Goal: Task Accomplishment & Management: Complete application form

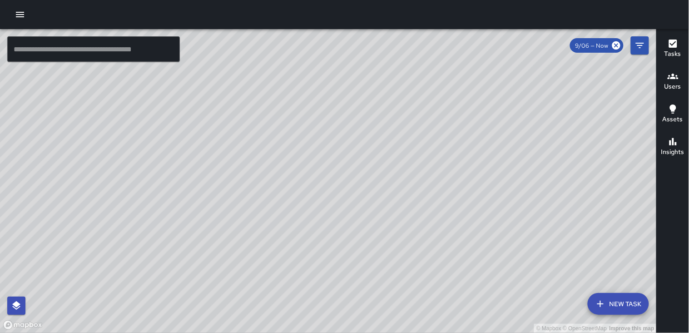
click at [17, 8] on button "button" at bounding box center [20, 14] width 18 height 18
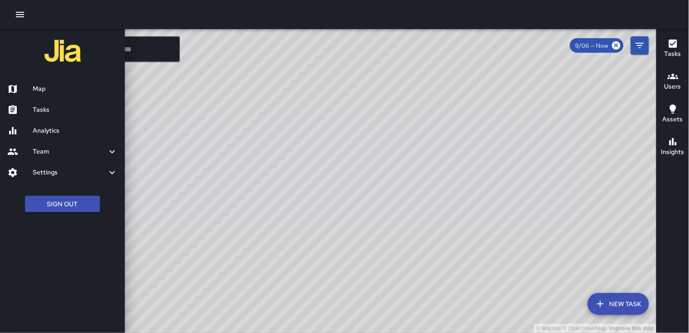
click at [44, 109] on h6 "Tasks" at bounding box center [75, 110] width 85 height 10
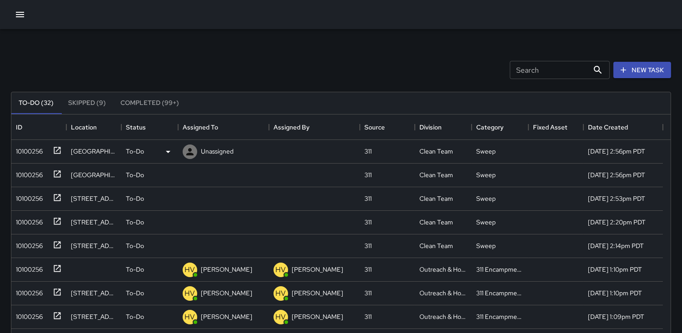
scroll to position [377, 651]
click at [29, 168] on div "10100256" at bounding box center [27, 173] width 30 height 13
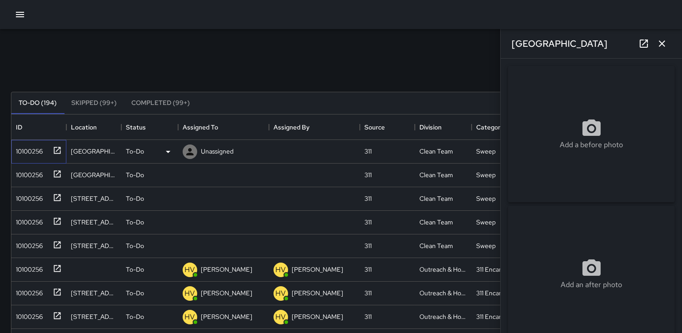
click at [28, 149] on div "10100256" at bounding box center [27, 149] width 30 height 13
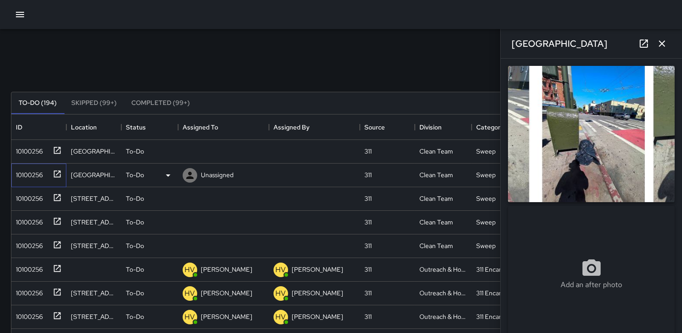
click at [30, 168] on div "10100256" at bounding box center [27, 173] width 30 height 13
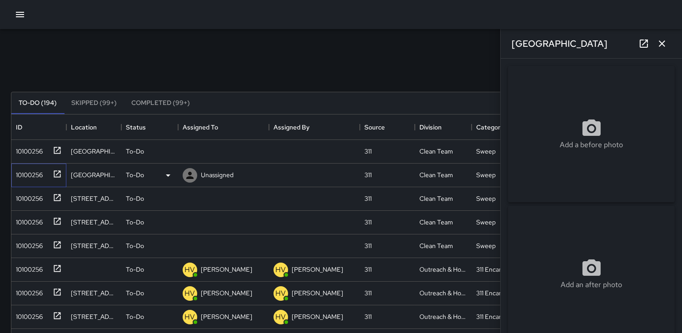
type input "**********"
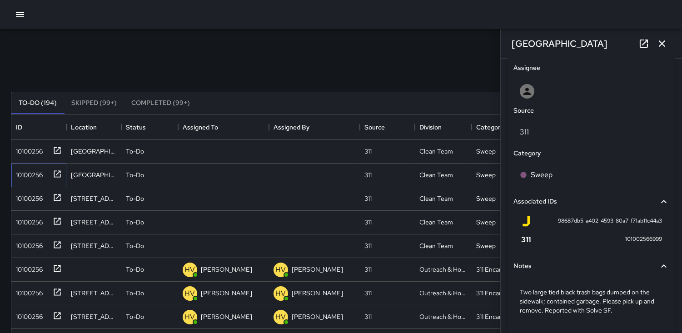
scroll to position [501, 0]
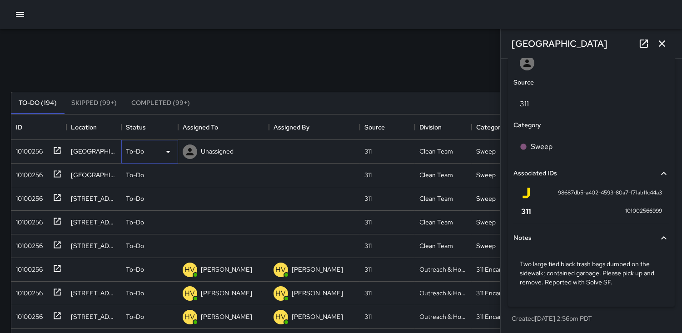
click at [167, 152] on icon at bounding box center [168, 151] width 11 height 11
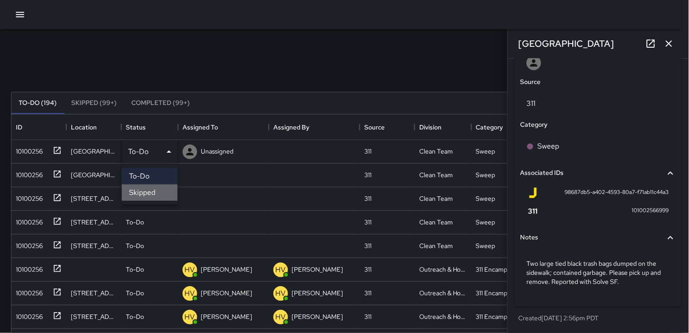
click at [147, 193] on li "Skipped" at bounding box center [150, 192] width 56 height 16
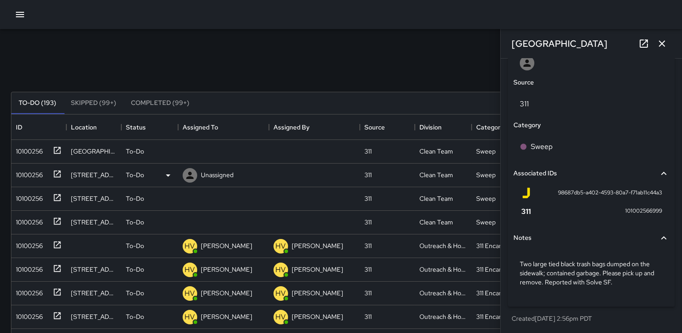
scroll to position [8, 8]
drag, startPoint x: 30, startPoint y: 151, endPoint x: 79, endPoint y: 147, distance: 48.3
click at [31, 151] on div "10100256" at bounding box center [27, 149] width 30 height 13
click at [169, 153] on icon at bounding box center [168, 151] width 11 height 11
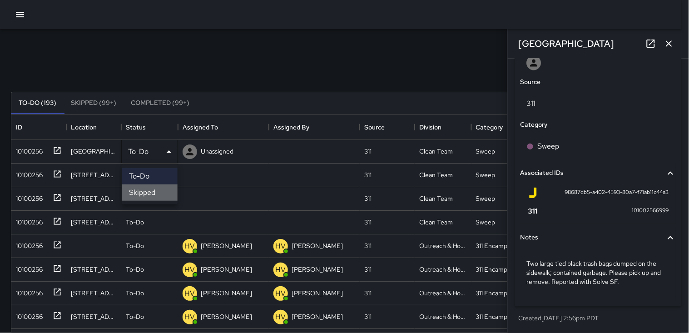
click at [153, 193] on li "Skipped" at bounding box center [150, 192] width 56 height 16
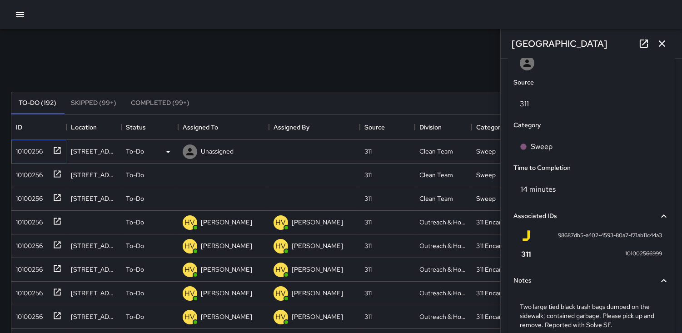
click at [32, 151] on div "10100256" at bounding box center [27, 149] width 30 height 13
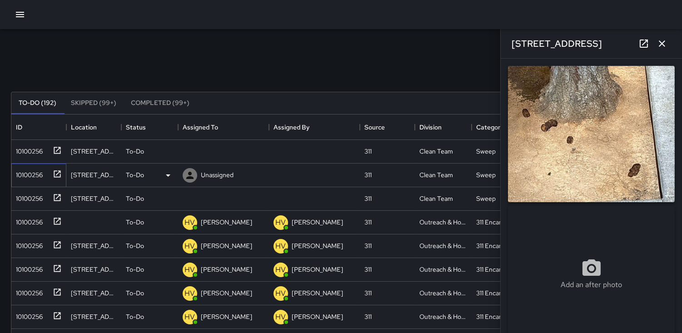
click at [30, 169] on div "10100256" at bounding box center [27, 173] width 30 height 13
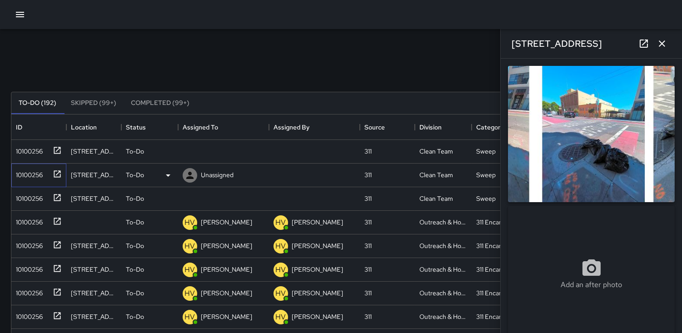
type input "**********"
click at [169, 176] on icon at bounding box center [168, 175] width 11 height 11
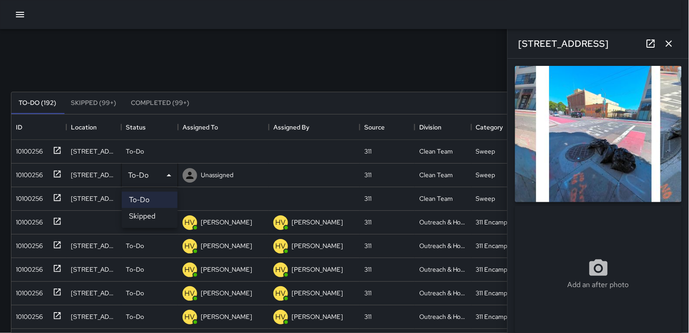
click at [143, 215] on li "Skipped" at bounding box center [150, 216] width 56 height 16
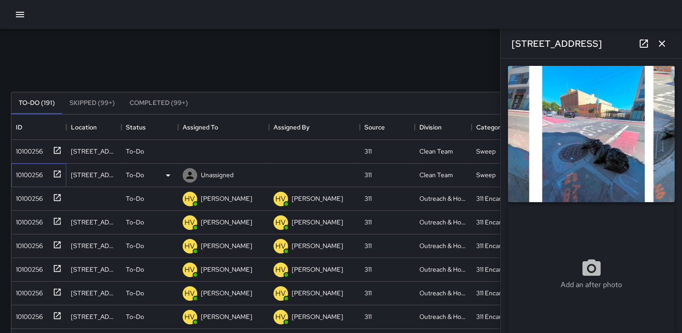
click at [30, 179] on div "10100256" at bounding box center [27, 173] width 30 height 13
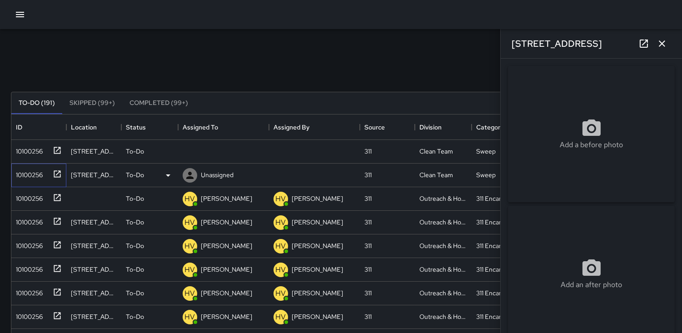
type input "**********"
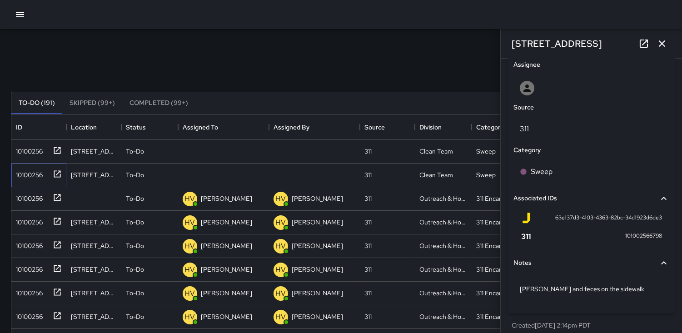
scroll to position [483, 0]
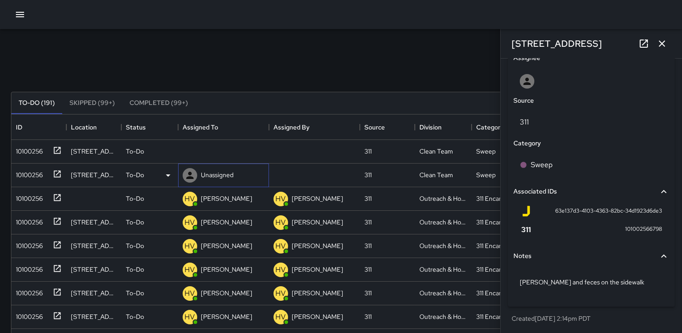
click at [188, 176] on icon at bounding box center [189, 175] width 7 height 7
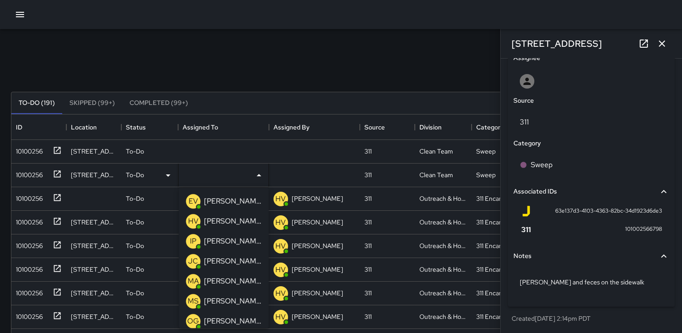
click at [192, 261] on p "JC" at bounding box center [193, 261] width 10 height 11
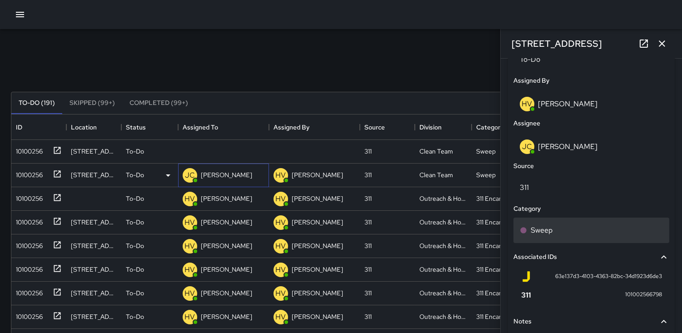
scroll to position [475, 0]
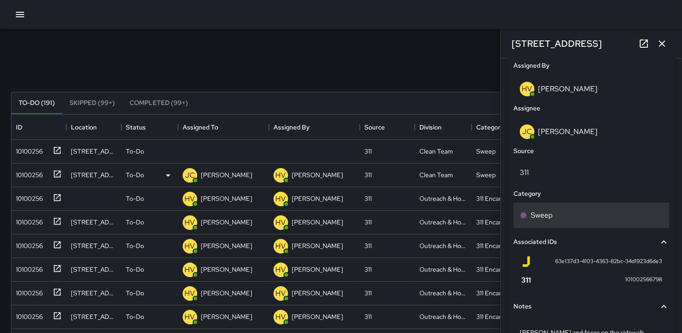
click at [546, 213] on p "Sweep" at bounding box center [542, 215] width 22 height 11
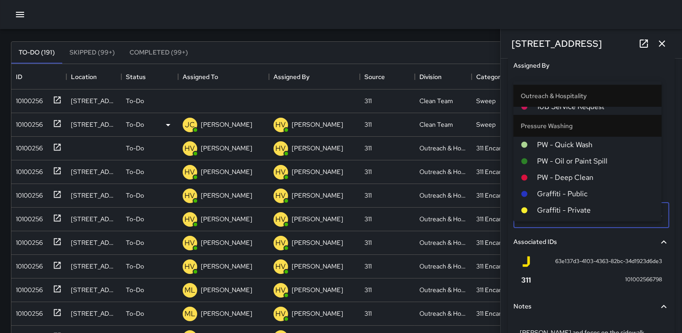
scroll to position [101, 0]
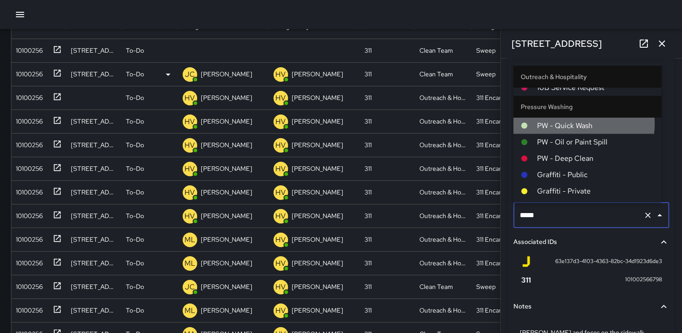
click at [573, 124] on span "PW - Quick Wash" at bounding box center [595, 125] width 117 height 11
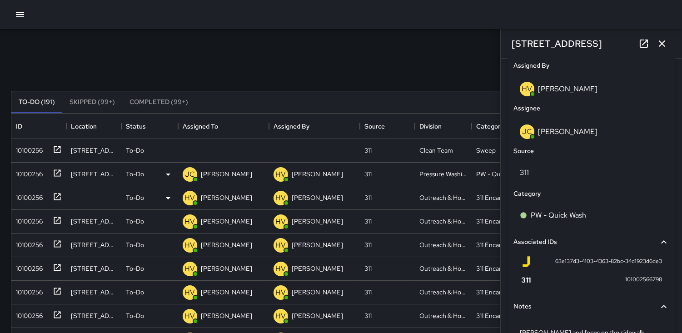
scroll to position [0, 0]
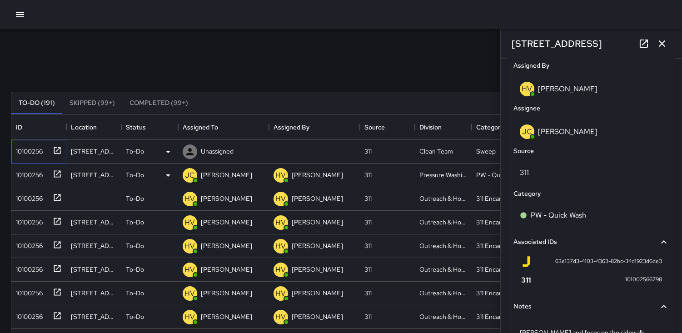
click at [26, 150] on div "10100256" at bounding box center [27, 149] width 30 height 13
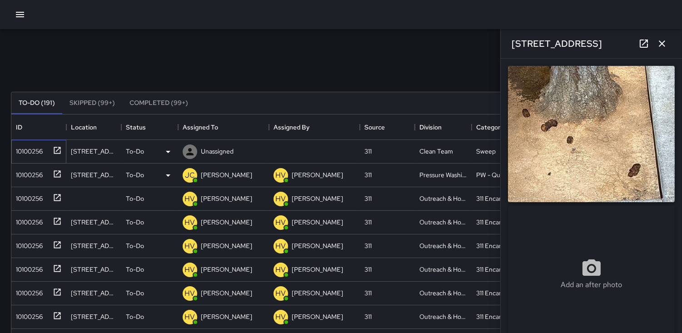
type input "**********"
click at [662, 42] on icon "button" at bounding box center [662, 43] width 6 height 6
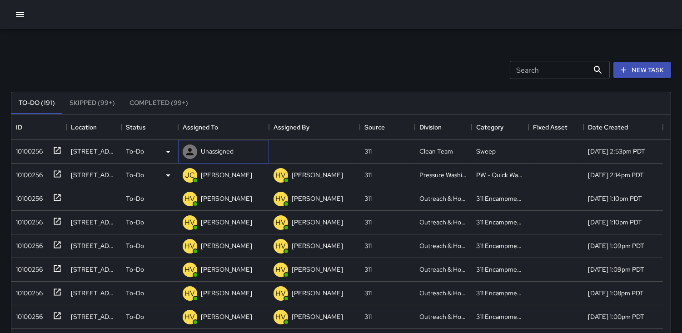
click at [189, 151] on icon at bounding box center [189, 151] width 7 height 7
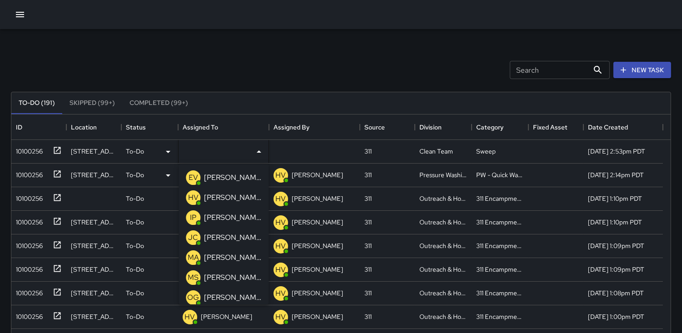
click at [190, 257] on p "MA" at bounding box center [193, 257] width 11 height 11
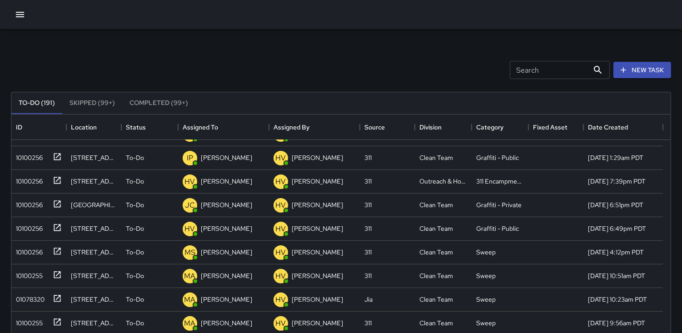
scroll to position [656, 0]
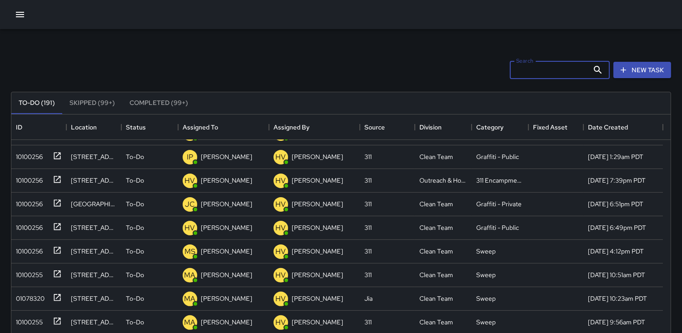
click at [525, 71] on input "Search" at bounding box center [549, 70] width 79 height 18
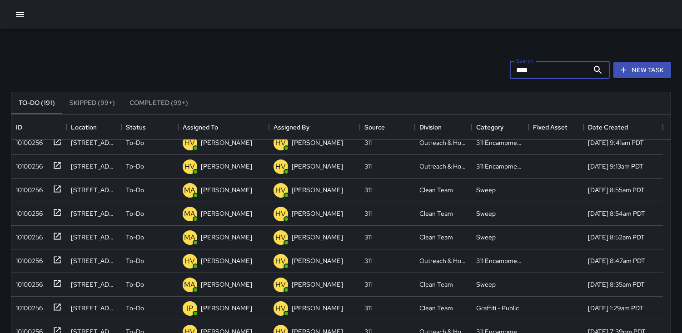
scroll to position [454, 0]
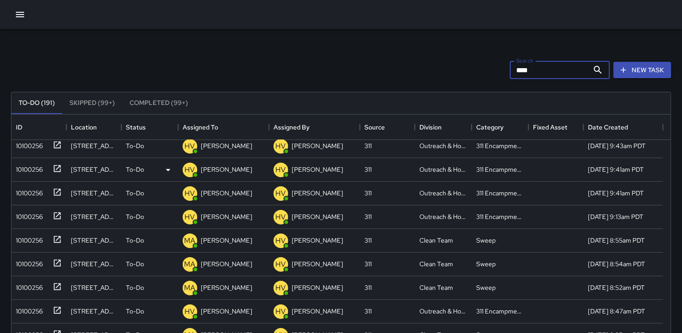
type input "****"
click at [25, 170] on div "10100256" at bounding box center [27, 167] width 30 height 13
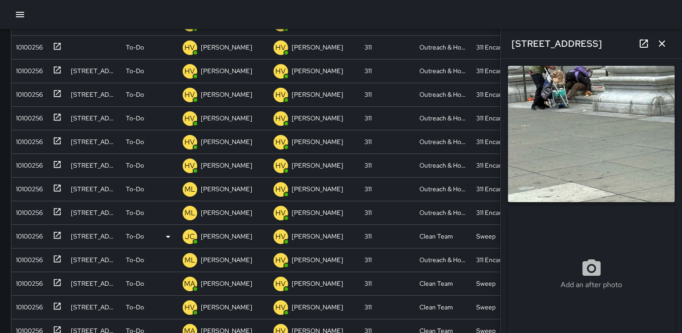
scroll to position [50, 0]
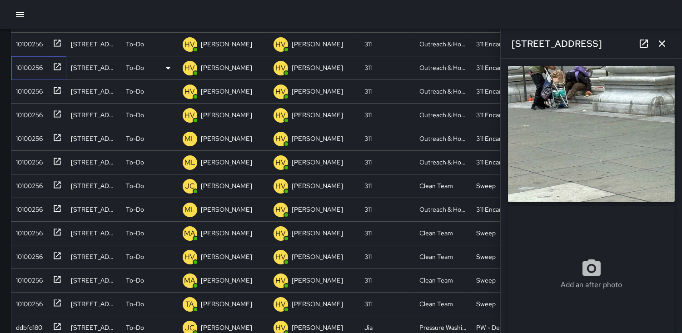
click at [26, 67] on div "10100256" at bounding box center [27, 66] width 30 height 13
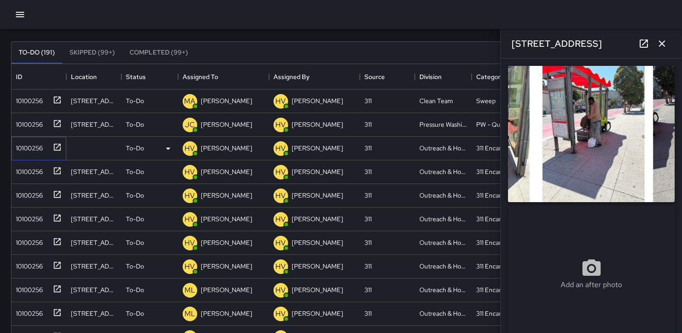
click at [24, 146] on div "10100256" at bounding box center [27, 146] width 30 height 13
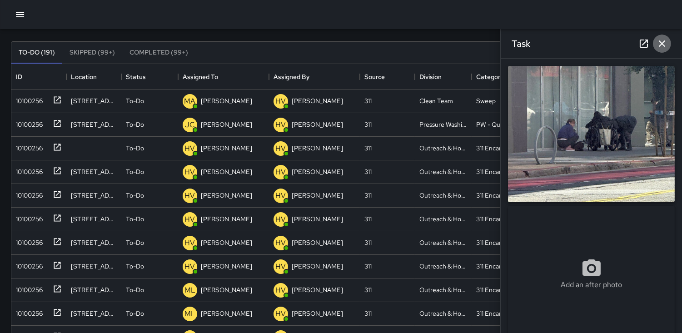
click at [659, 41] on icon "button" at bounding box center [661, 43] width 11 height 11
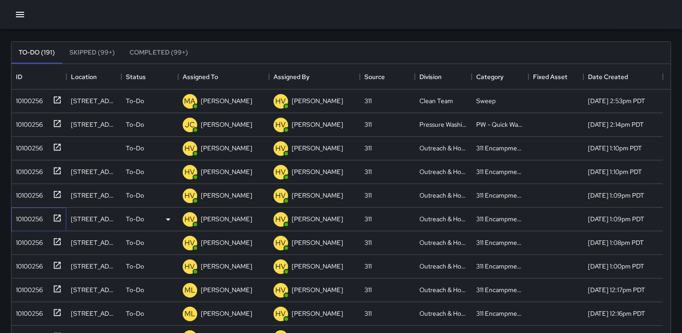
click at [37, 216] on div "10100256" at bounding box center [27, 217] width 30 height 13
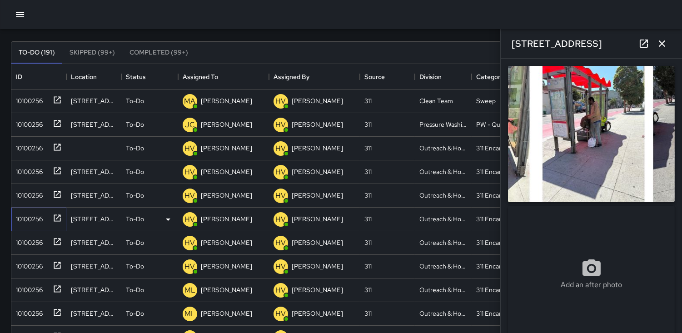
type input "**********"
click at [169, 217] on icon at bounding box center [168, 219] width 11 height 11
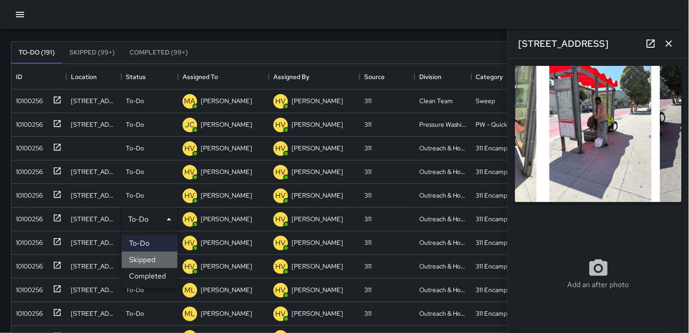
click at [139, 258] on li "Skipped" at bounding box center [150, 260] width 56 height 16
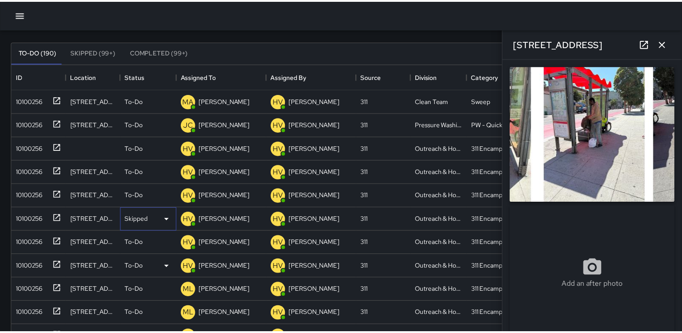
scroll to position [8, 8]
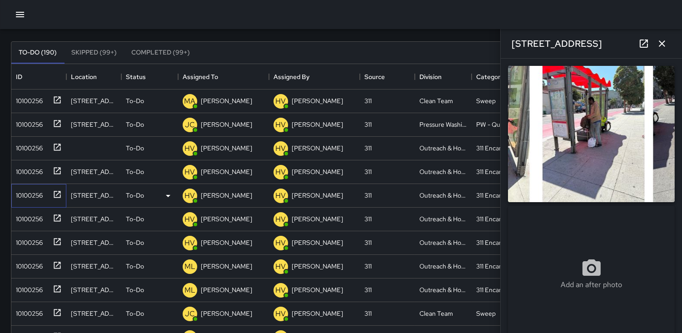
click at [30, 191] on div "10100256" at bounding box center [27, 193] width 30 height 13
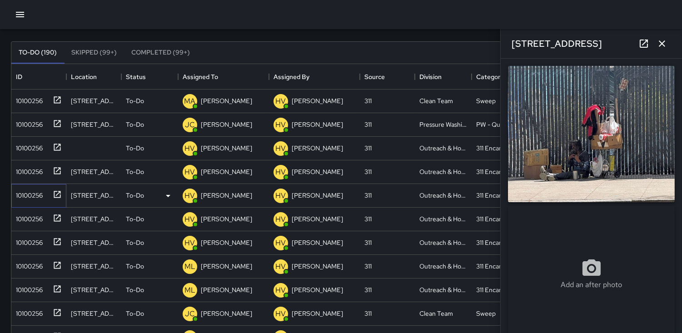
type input "**********"
click at [166, 196] on icon at bounding box center [168, 195] width 11 height 11
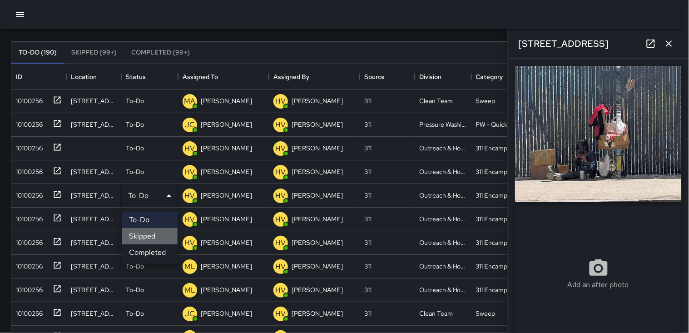
click at [143, 238] on li "Skipped" at bounding box center [150, 236] width 56 height 16
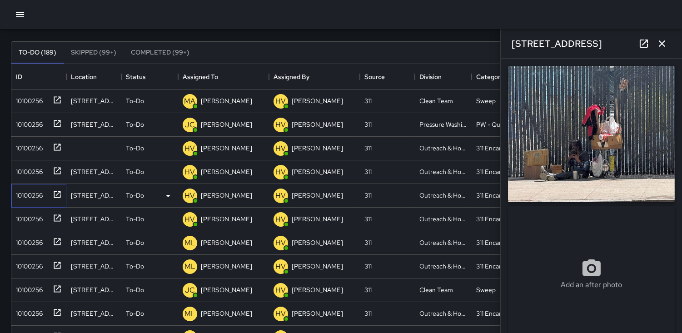
click at [35, 194] on div "10100256" at bounding box center [27, 193] width 30 height 13
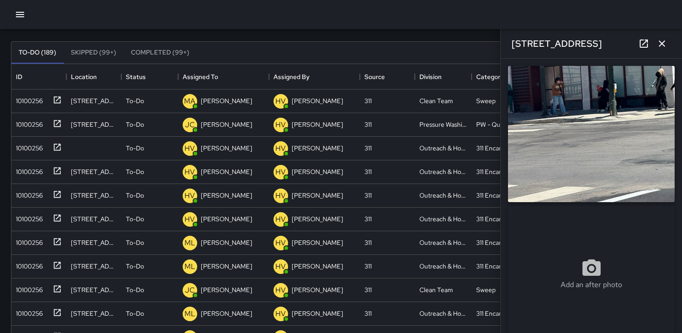
click at [584, 131] on img at bounding box center [591, 134] width 167 height 136
click at [169, 194] on icon at bounding box center [168, 195] width 11 height 11
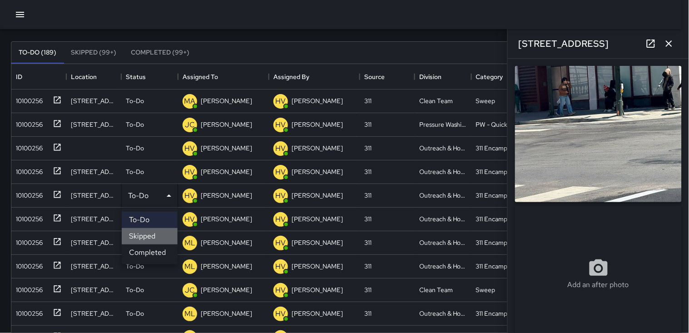
click at [141, 235] on li "Skipped" at bounding box center [150, 236] width 56 height 16
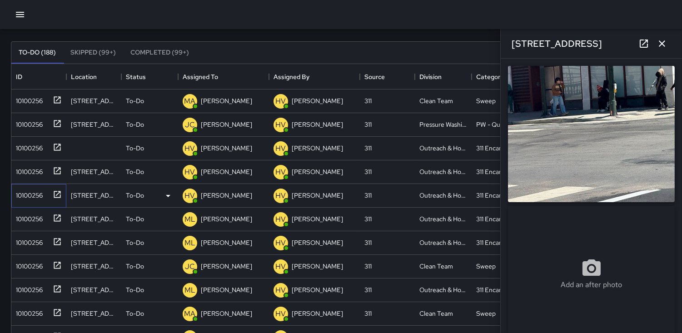
click at [32, 192] on div "10100256" at bounding box center [27, 193] width 30 height 13
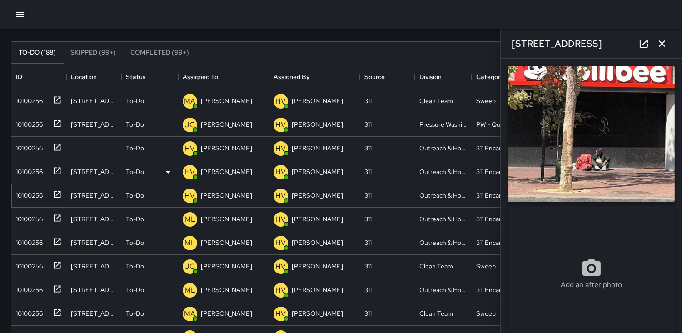
type input "**********"
click at [25, 169] on div "10100256" at bounding box center [27, 170] width 30 height 13
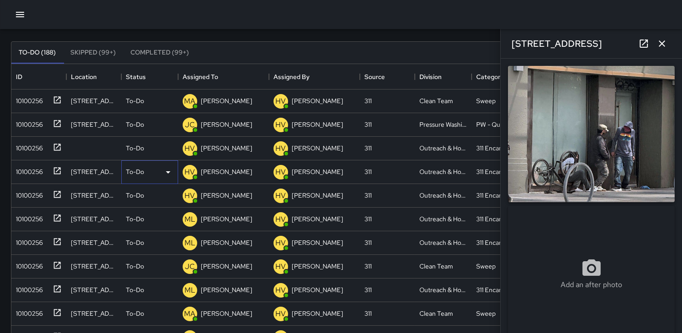
click at [168, 171] on icon at bounding box center [168, 172] width 5 height 2
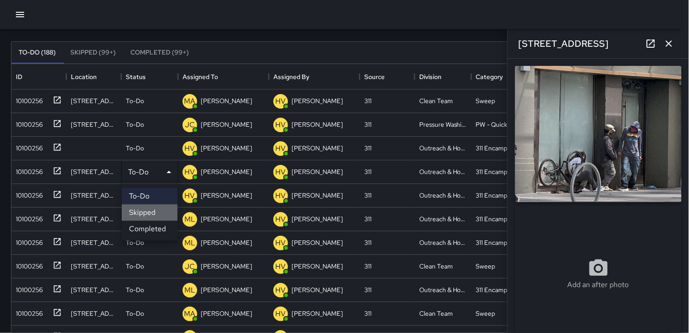
click at [149, 206] on li "Skipped" at bounding box center [150, 212] width 56 height 16
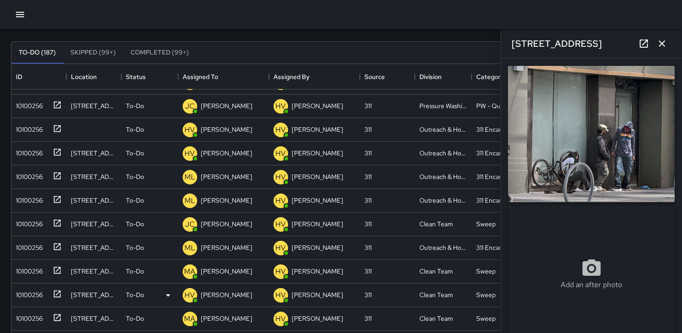
scroll to position [50, 0]
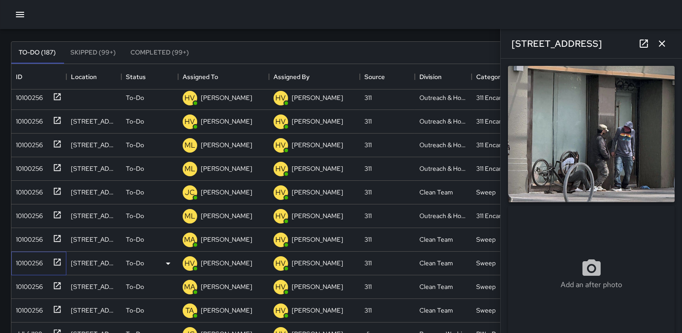
click at [33, 262] on div "10100256" at bounding box center [27, 261] width 30 height 13
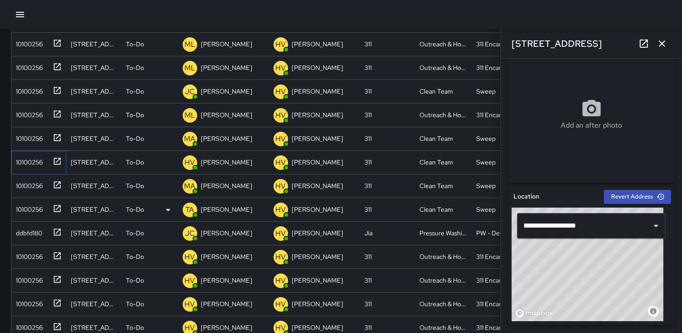
scroll to position [140, 0]
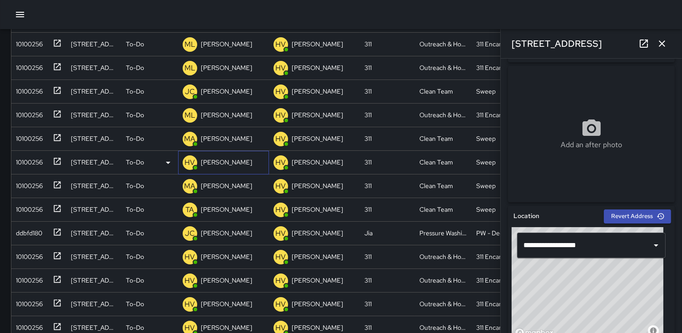
click at [191, 163] on p "HV" at bounding box center [190, 162] width 10 height 11
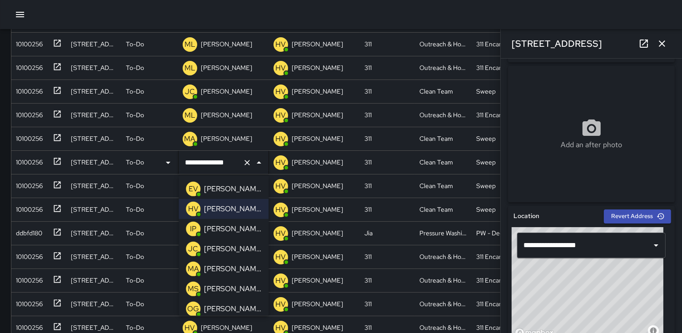
click at [193, 307] on p "OG" at bounding box center [193, 308] width 12 height 11
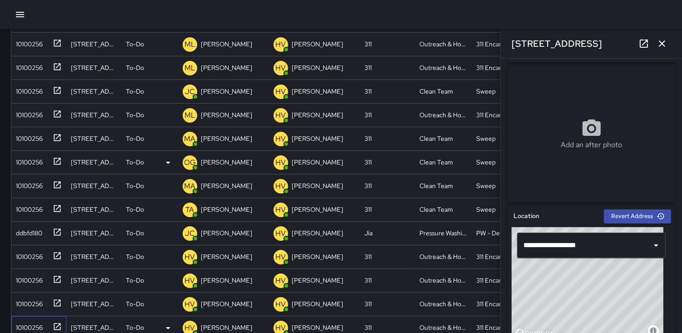
click at [25, 326] on div "10100256" at bounding box center [27, 325] width 30 height 13
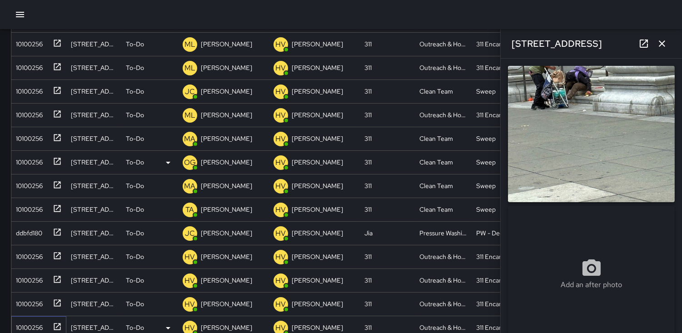
type input "**********"
click at [169, 328] on icon at bounding box center [168, 328] width 11 height 11
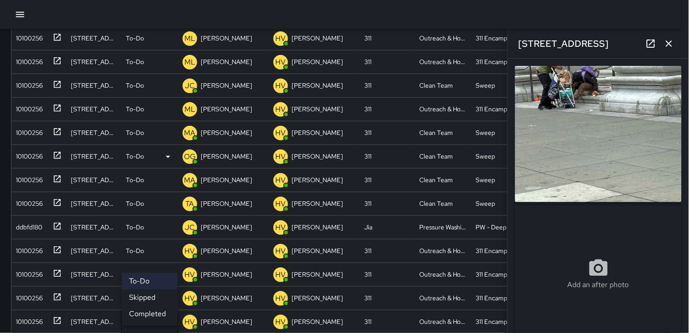
click at [144, 297] on li "Skipped" at bounding box center [150, 297] width 56 height 16
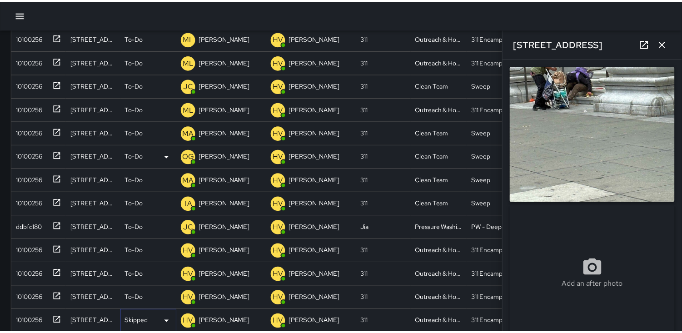
scroll to position [8, 8]
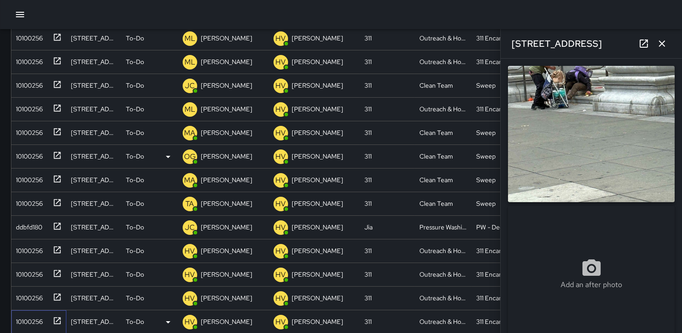
click at [30, 318] on div "10100256" at bounding box center [27, 319] width 30 height 13
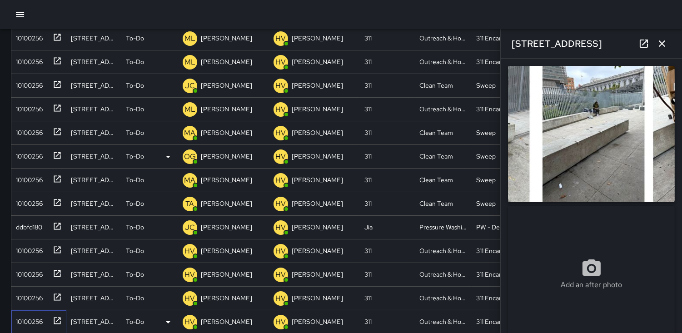
type input "**********"
click at [165, 323] on icon at bounding box center [168, 322] width 11 height 11
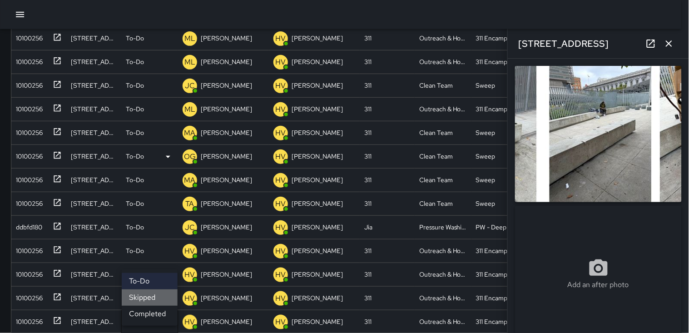
click at [142, 301] on li "Skipped" at bounding box center [150, 297] width 56 height 16
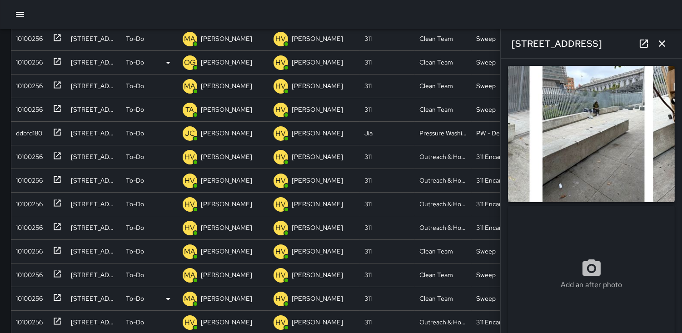
scroll to position [151, 0]
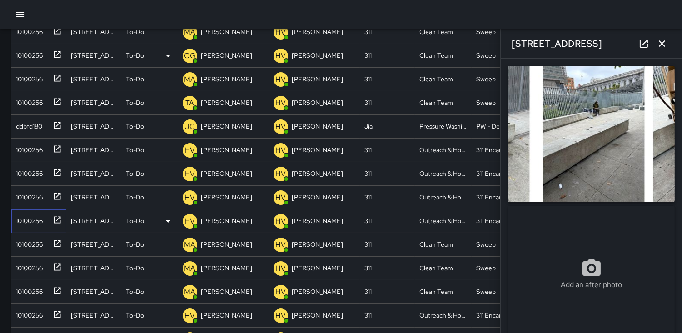
click at [36, 216] on div "10100256" at bounding box center [27, 219] width 30 height 13
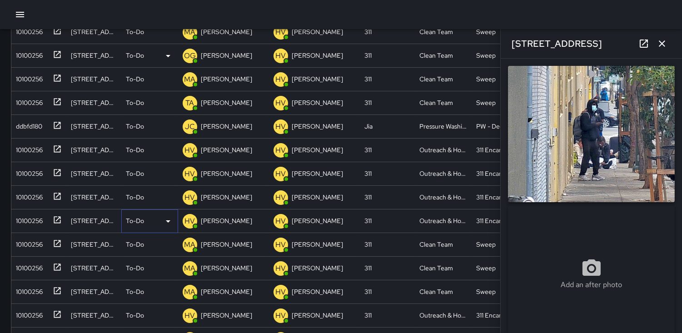
click at [169, 220] on icon at bounding box center [168, 221] width 5 height 2
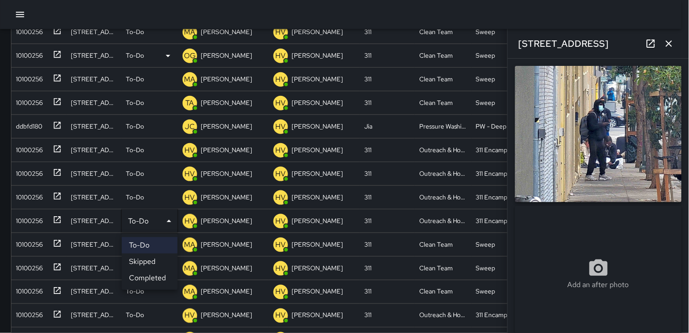
click at [149, 258] on li "Skipped" at bounding box center [150, 261] width 56 height 16
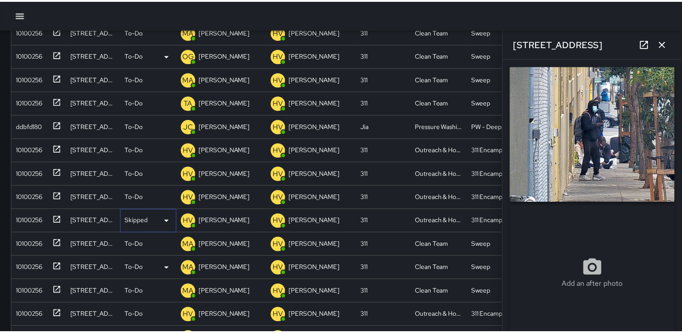
scroll to position [8, 8]
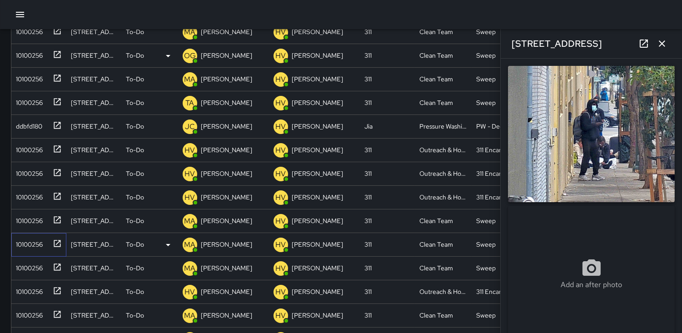
click at [25, 238] on div "10100256" at bounding box center [27, 242] width 30 height 13
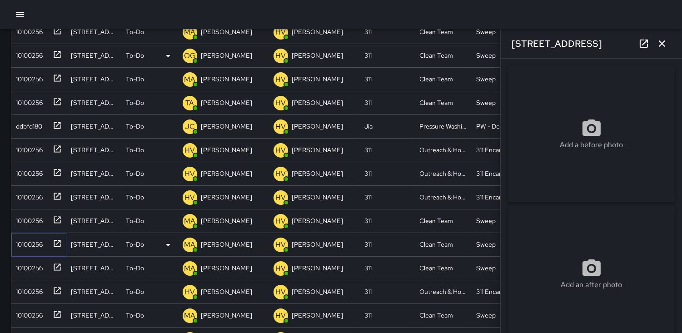
type input "**********"
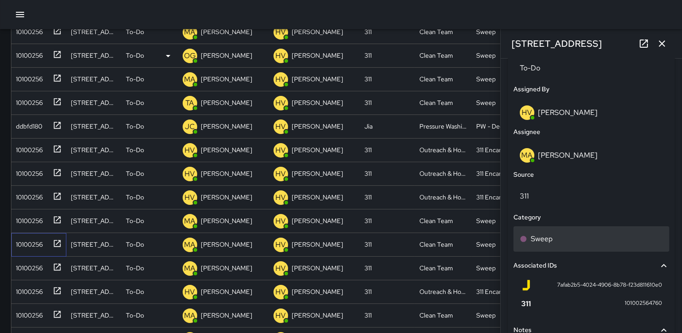
scroll to position [553, 0]
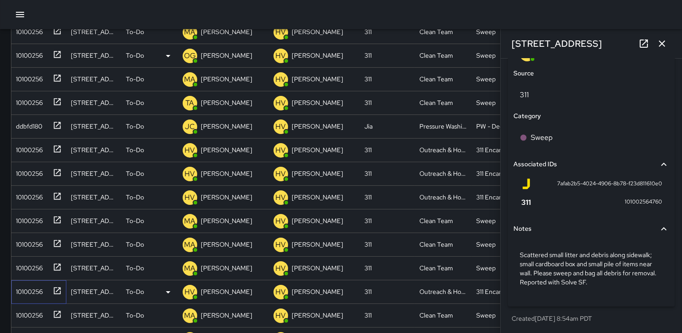
click at [33, 291] on div "10100256" at bounding box center [27, 289] width 30 height 13
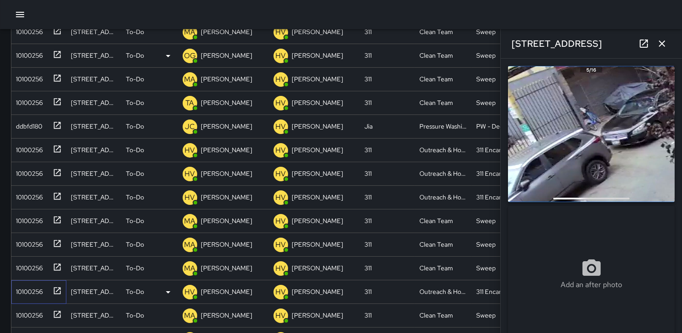
type input "**********"
click at [169, 293] on icon at bounding box center [168, 292] width 11 height 11
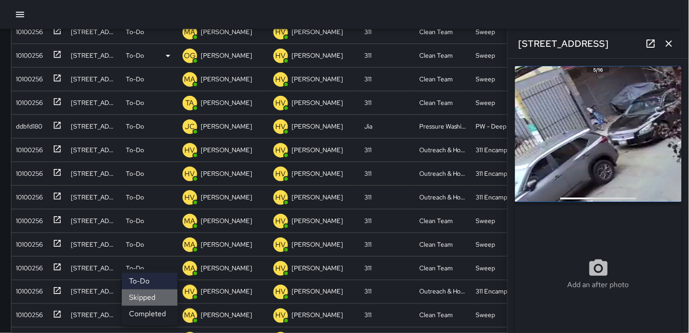
click at [147, 297] on li "Skipped" at bounding box center [150, 297] width 56 height 16
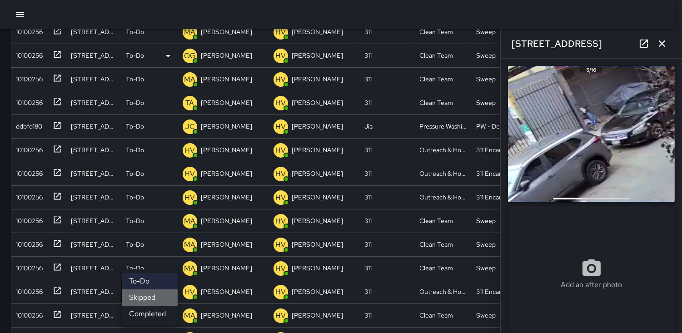
scroll to position [8, 8]
click at [39, 195] on div "10100256" at bounding box center [27, 195] width 30 height 13
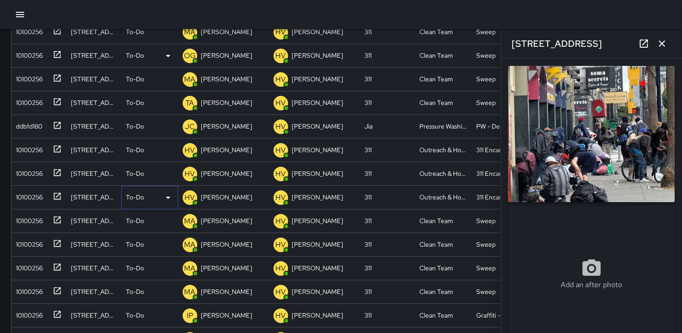
click at [167, 197] on icon at bounding box center [168, 198] width 5 height 2
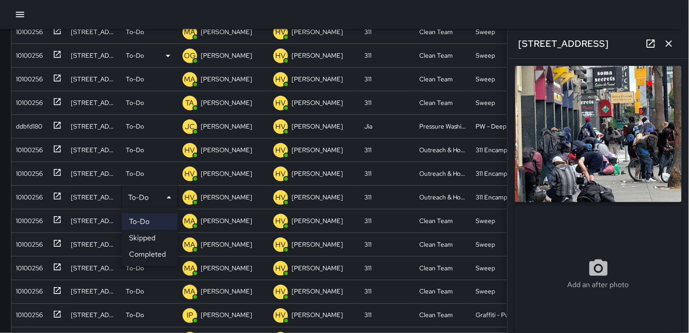
click at [161, 239] on li "Skipped" at bounding box center [150, 238] width 56 height 16
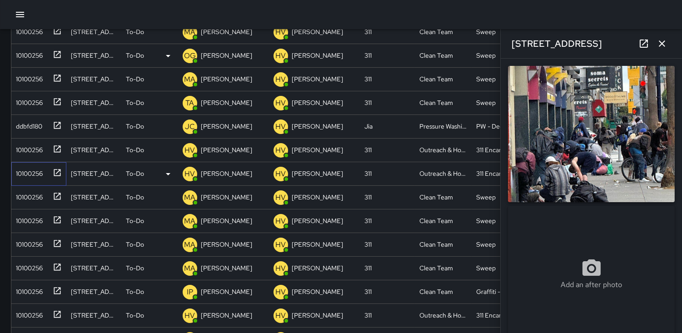
click at [34, 169] on div "10100256" at bounding box center [27, 171] width 30 height 13
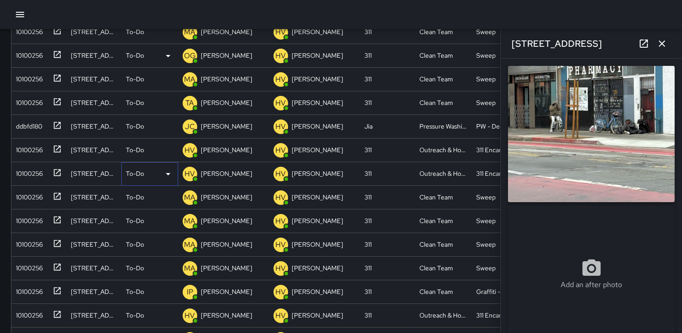
click at [167, 174] on icon at bounding box center [168, 174] width 5 height 2
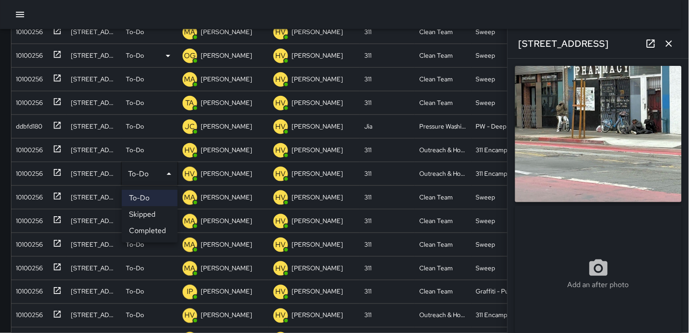
click at [148, 212] on li "Skipped" at bounding box center [150, 214] width 56 height 16
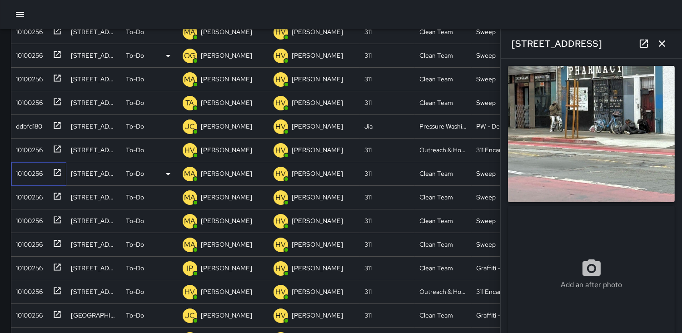
click at [27, 169] on div "10100256" at bounding box center [27, 171] width 30 height 13
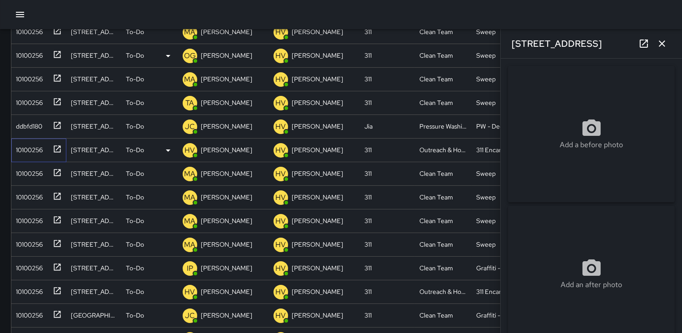
click at [26, 145] on div "10100256" at bounding box center [27, 148] width 30 height 13
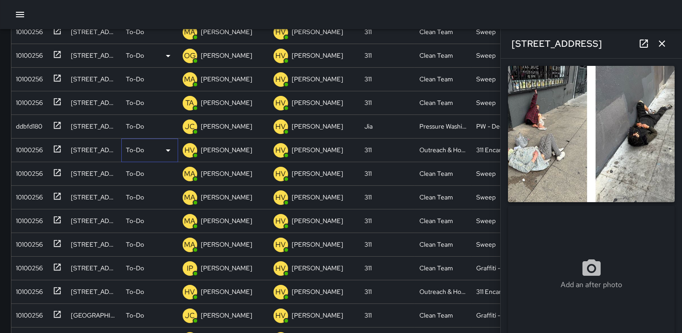
click at [168, 152] on icon at bounding box center [168, 150] width 11 height 11
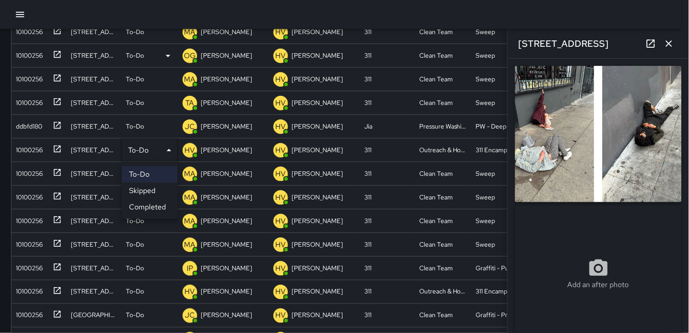
click at [154, 189] on li "Skipped" at bounding box center [150, 191] width 56 height 16
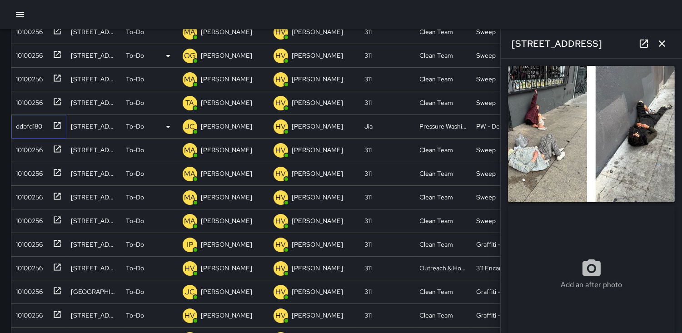
click at [16, 121] on div "ddbfd180" at bounding box center [27, 124] width 30 height 13
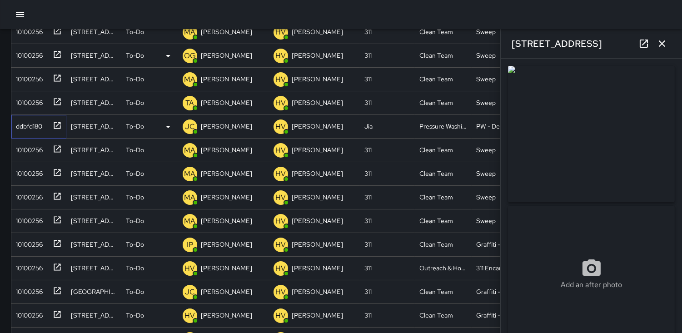
type input "**********"
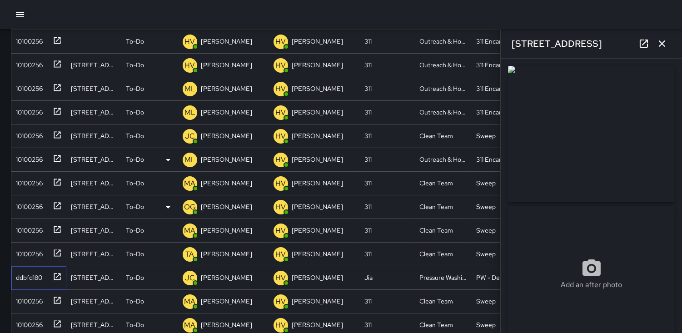
scroll to position [107, 0]
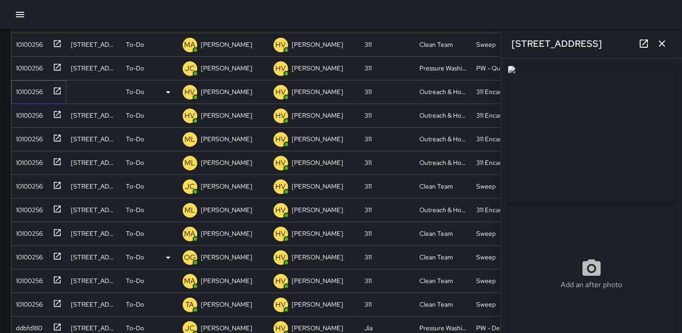
click at [36, 91] on div "10100256" at bounding box center [27, 90] width 30 height 13
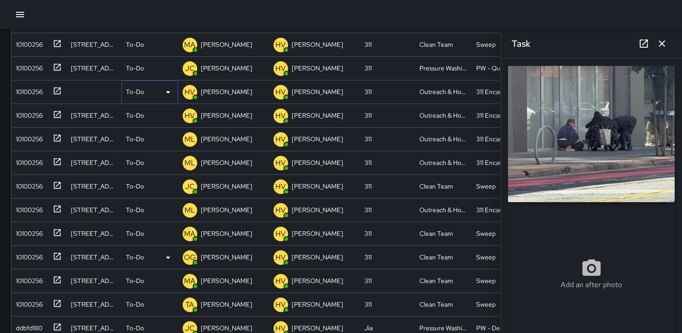
click at [169, 90] on icon at bounding box center [168, 92] width 11 height 11
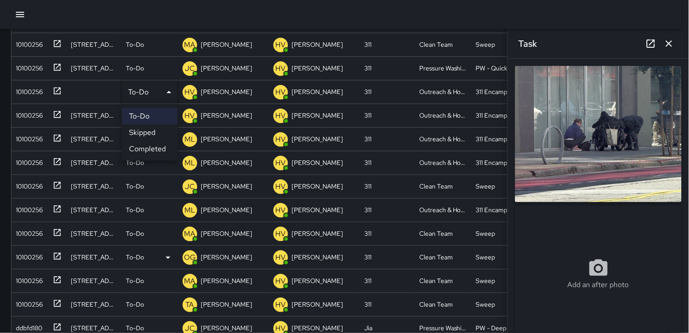
click at [154, 129] on li "Skipped" at bounding box center [150, 132] width 56 height 16
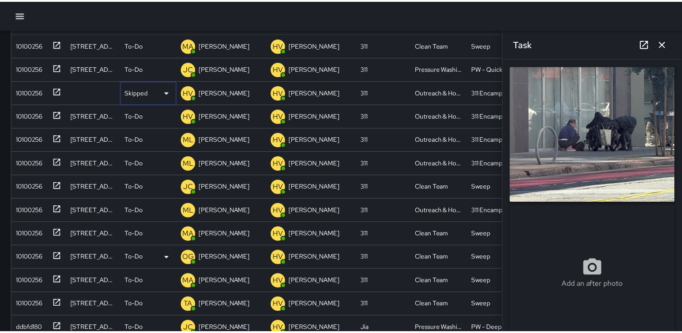
scroll to position [8, 8]
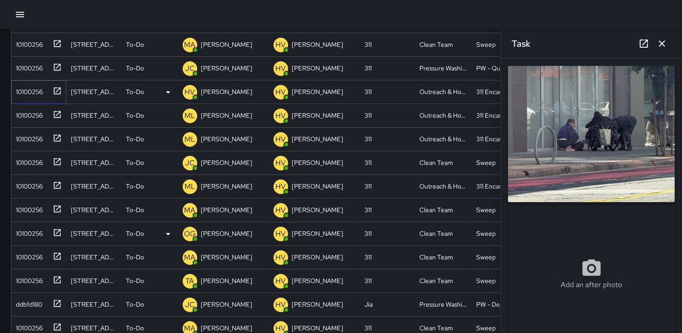
click at [35, 90] on div "10100256" at bounding box center [27, 90] width 30 height 13
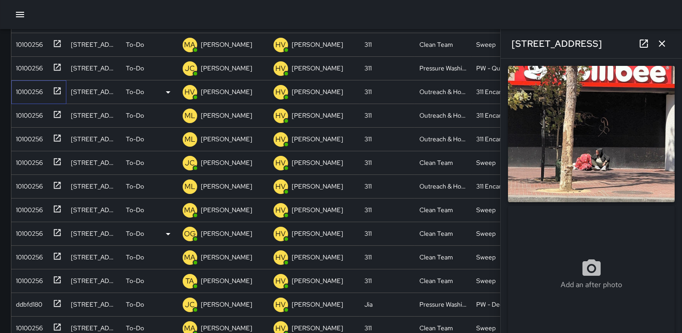
type input "**********"
click at [169, 92] on icon at bounding box center [168, 92] width 11 height 11
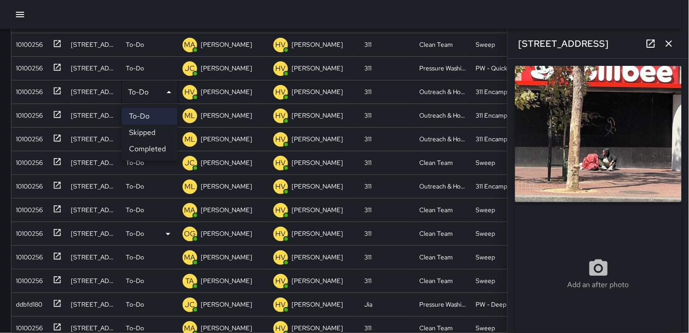
click at [153, 132] on li "Skipped" at bounding box center [150, 132] width 56 height 16
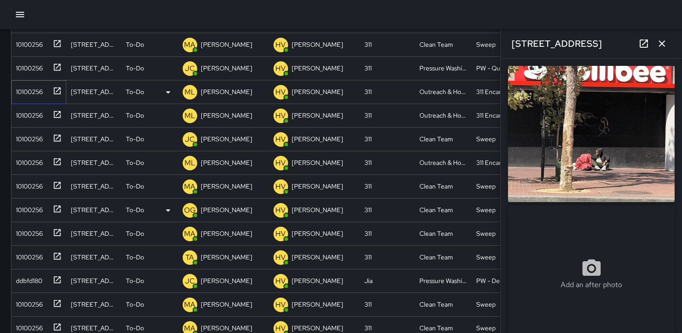
click at [29, 89] on div "10100256" at bounding box center [27, 90] width 30 height 13
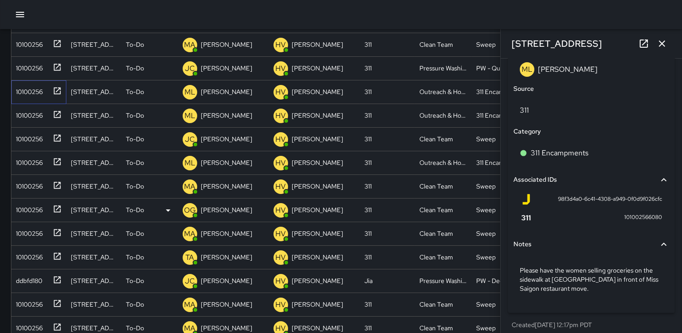
scroll to position [544, 0]
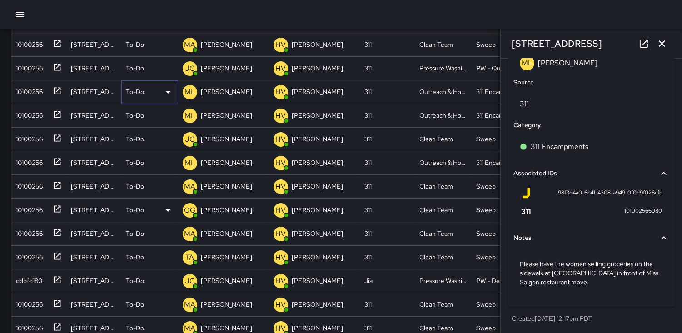
click at [167, 90] on icon at bounding box center [168, 92] width 11 height 11
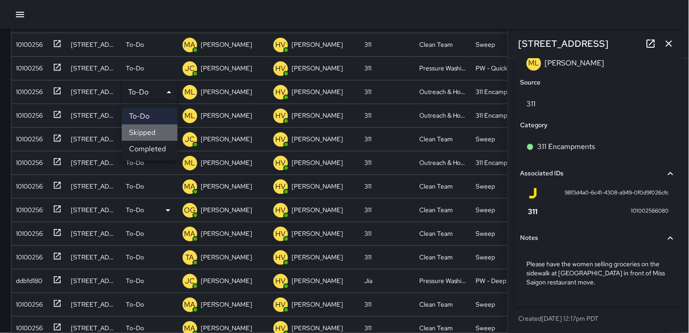
click at [152, 133] on li "Skipped" at bounding box center [150, 132] width 56 height 16
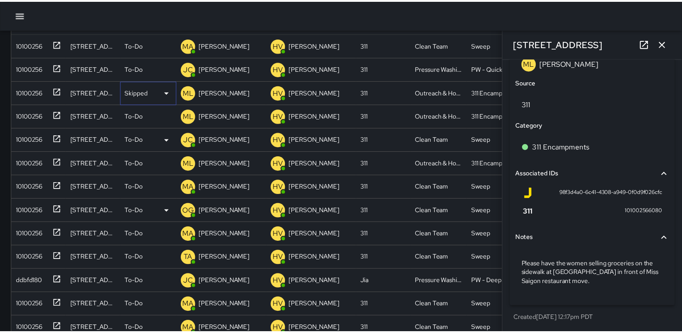
scroll to position [8, 8]
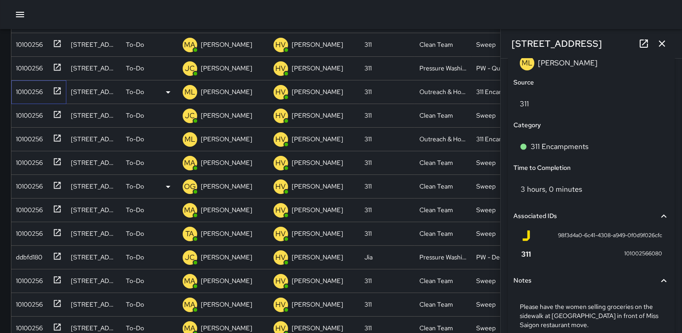
click at [34, 89] on div "10100256" at bounding box center [27, 90] width 30 height 13
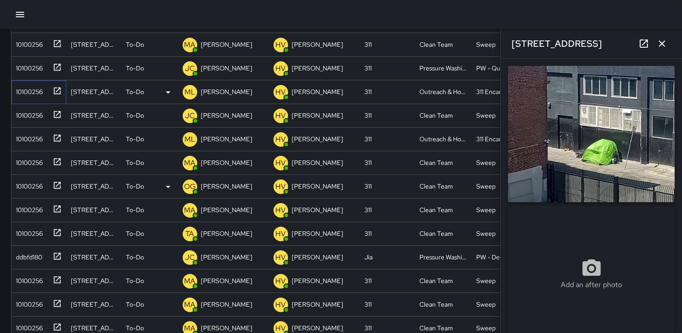
type input "**********"
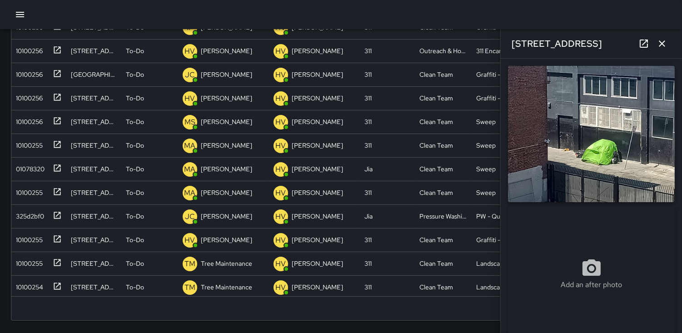
scroll to position [252, 0]
click at [20, 99] on div "10100256" at bounding box center [27, 95] width 30 height 13
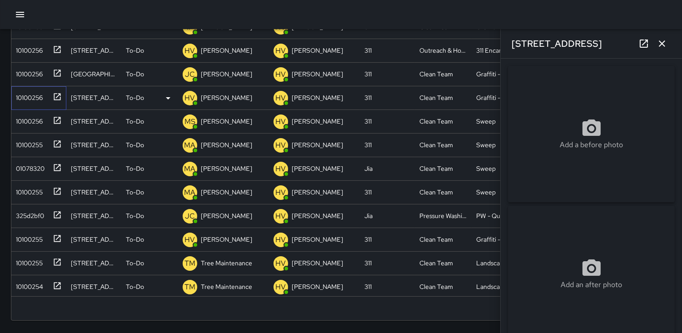
type input "**********"
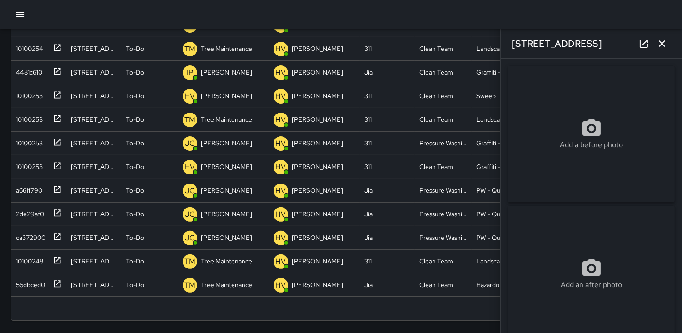
scroll to position [532, 0]
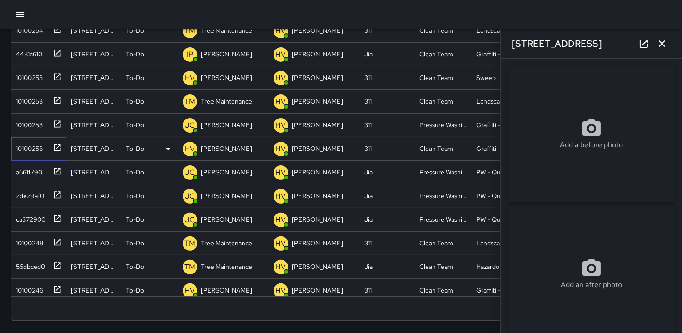
click at [26, 146] on div "10100253" at bounding box center [27, 146] width 30 height 13
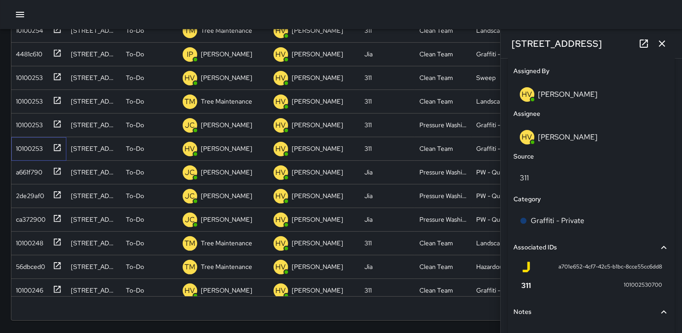
scroll to position [544, 0]
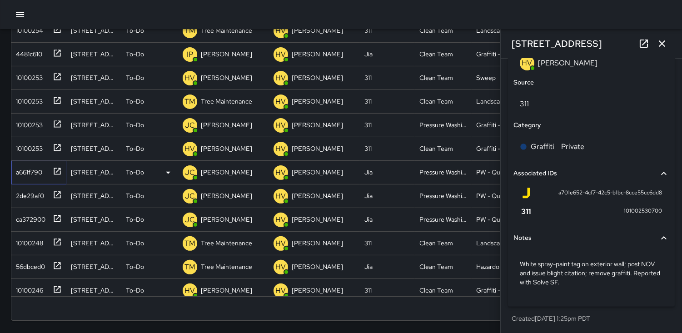
click at [41, 170] on div "a661f790" at bounding box center [27, 170] width 30 height 13
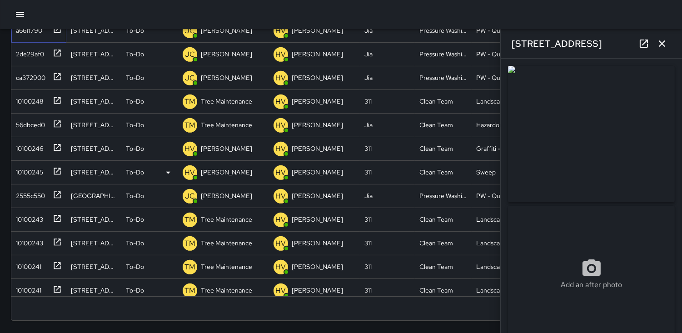
scroll to position [683, 0]
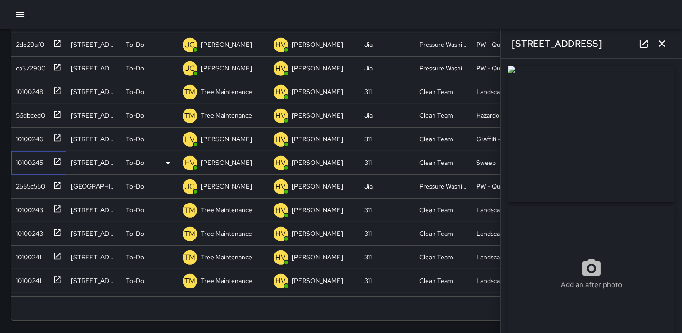
click at [36, 158] on div "10100245" at bounding box center [27, 160] width 31 height 13
type input "**********"
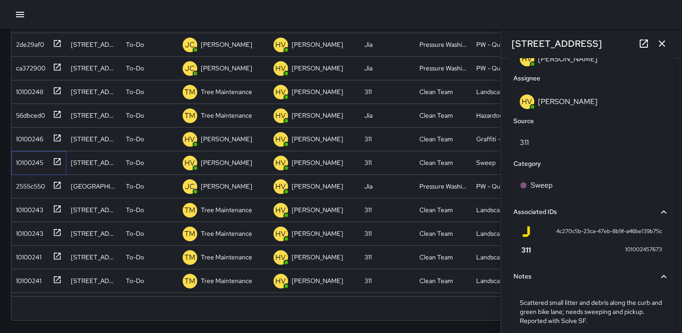
scroll to position [544, 0]
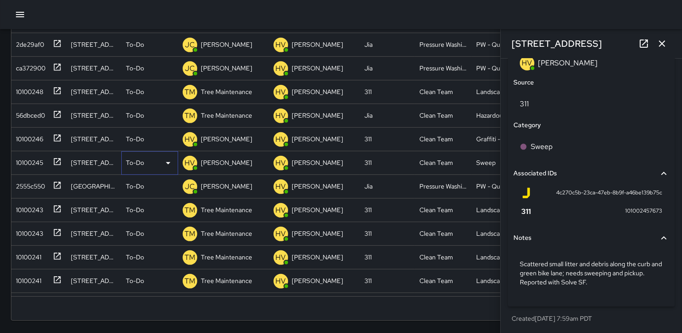
click at [169, 162] on icon at bounding box center [168, 163] width 5 height 2
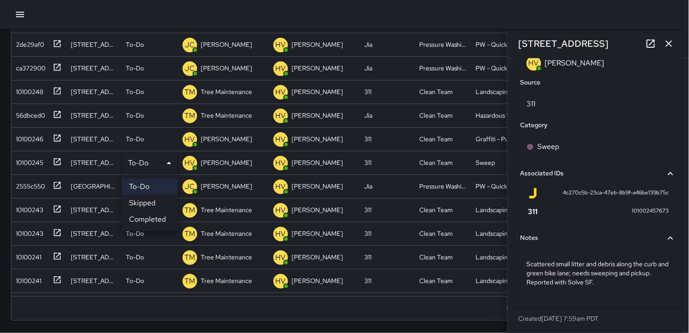
click at [188, 161] on div at bounding box center [344, 166] width 689 height 333
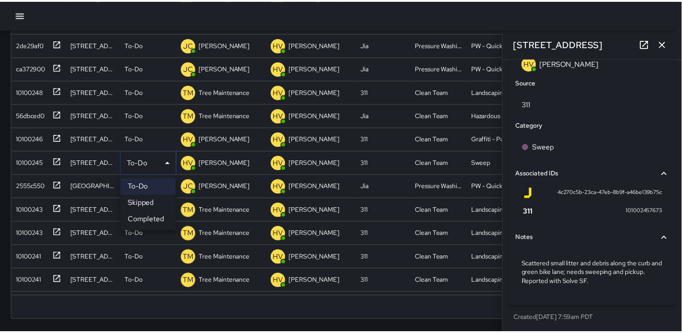
scroll to position [8, 8]
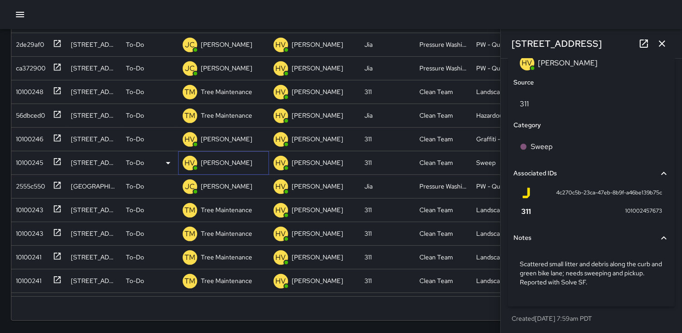
click at [191, 160] on p "HV" at bounding box center [190, 163] width 10 height 11
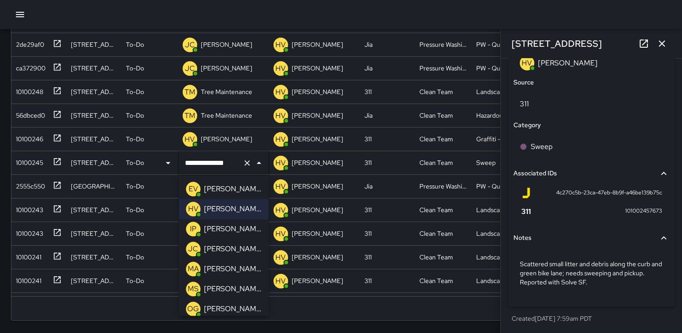
click at [193, 306] on p "OG" at bounding box center [193, 308] width 12 height 11
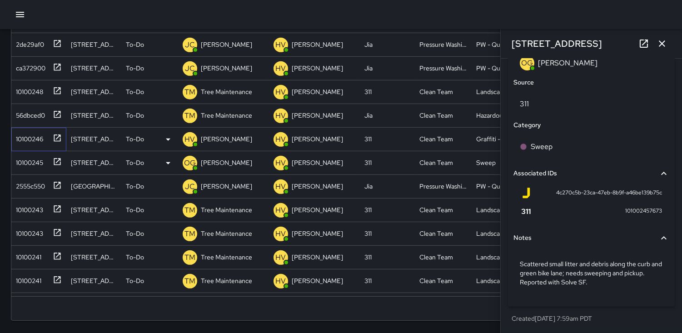
click at [28, 134] on div "10100246" at bounding box center [27, 137] width 31 height 13
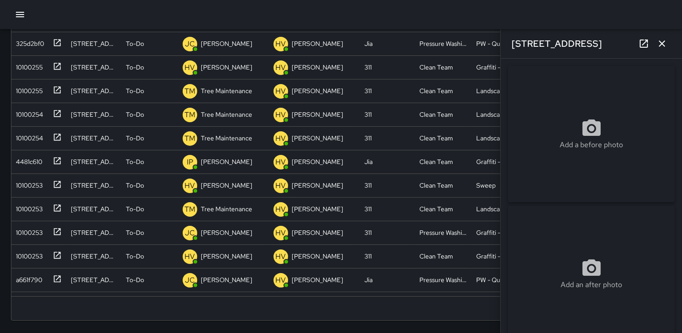
scroll to position [407, 0]
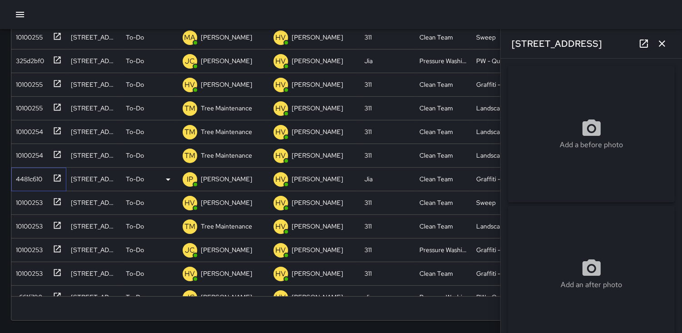
click at [28, 178] on div "4481c610" at bounding box center [27, 177] width 30 height 13
type input "**********"
click at [38, 55] on div "325d2bf0" at bounding box center [28, 59] width 32 height 13
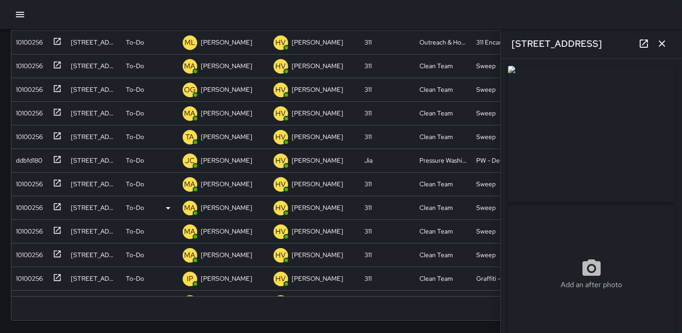
scroll to position [0, 0]
click at [27, 64] on div "10100256" at bounding box center [27, 64] width 30 height 13
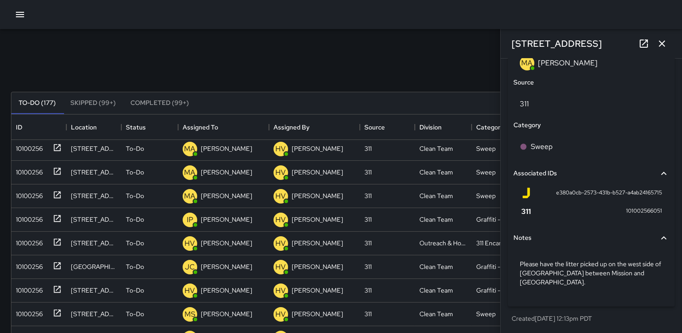
scroll to position [252, 0]
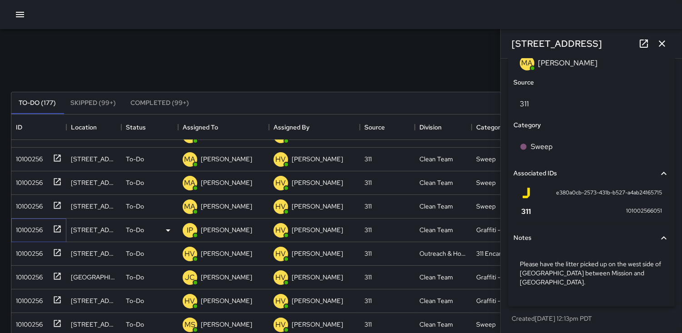
click at [29, 230] on div "10100256" at bounding box center [27, 228] width 30 height 13
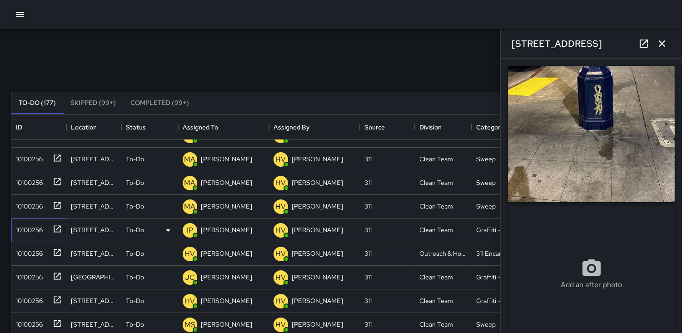
type input "**********"
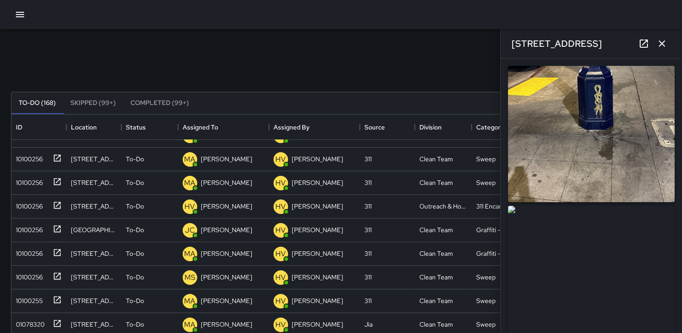
click at [603, 257] on img at bounding box center [591, 274] width 167 height 136
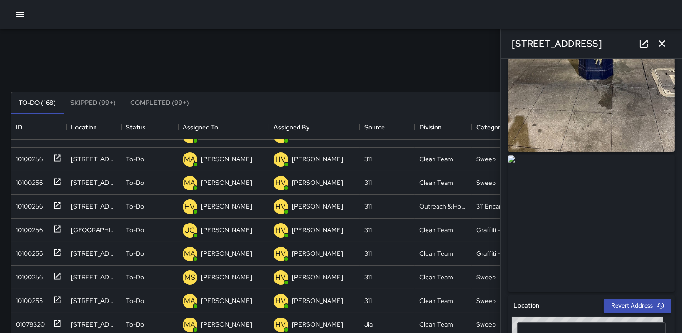
scroll to position [101, 0]
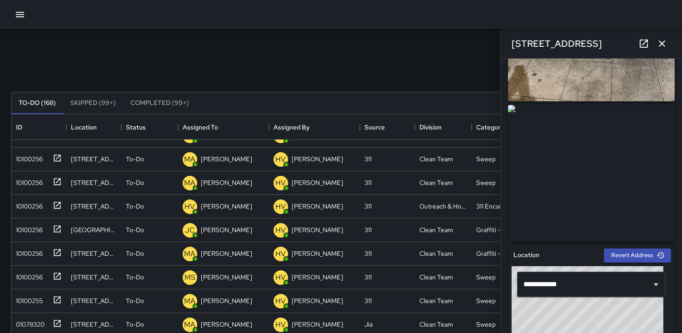
click at [664, 43] on icon "button" at bounding box center [661, 43] width 11 height 11
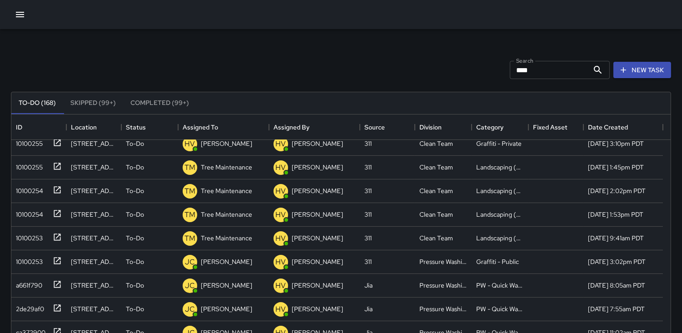
scroll to position [481, 0]
